Goal: Find specific page/section

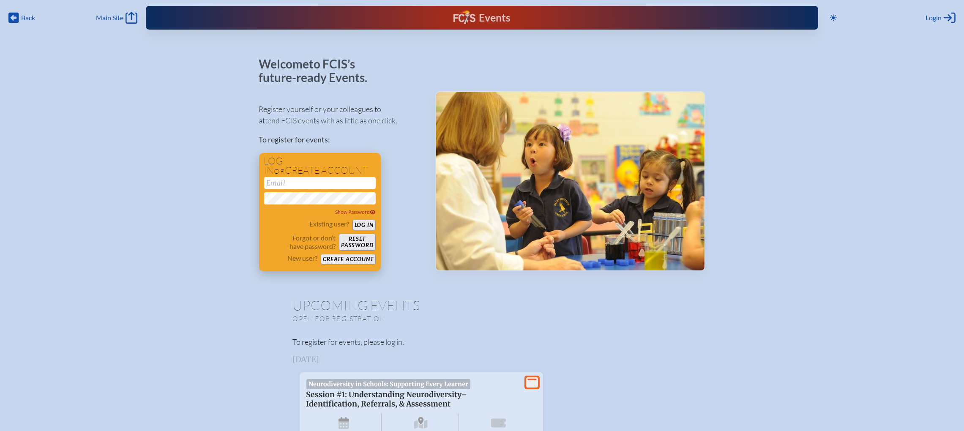
type input "[EMAIL_ADDRESS][DOMAIN_NAME]"
click at [358, 223] on button "Log in" at bounding box center [363, 225] width 23 height 11
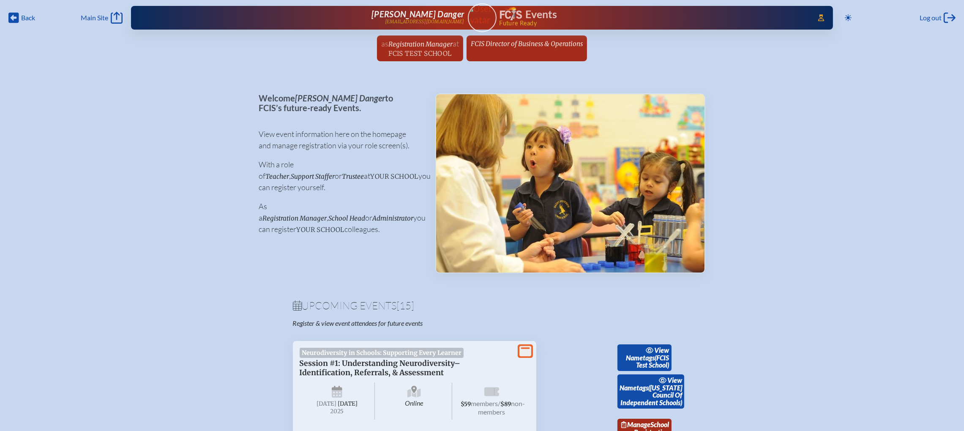
click at [517, 46] on span "FCIS Director of Business & Operations" at bounding box center [527, 44] width 112 height 8
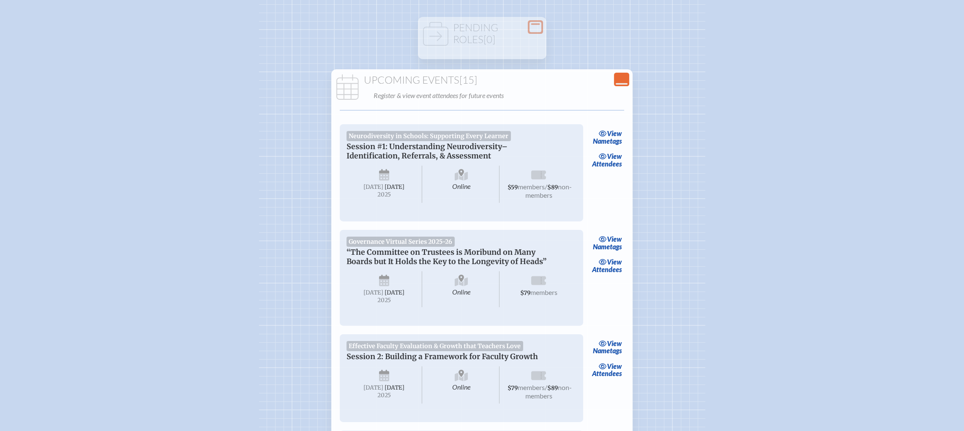
scroll to position [190, 0]
